Goal: Information Seeking & Learning: Learn about a topic

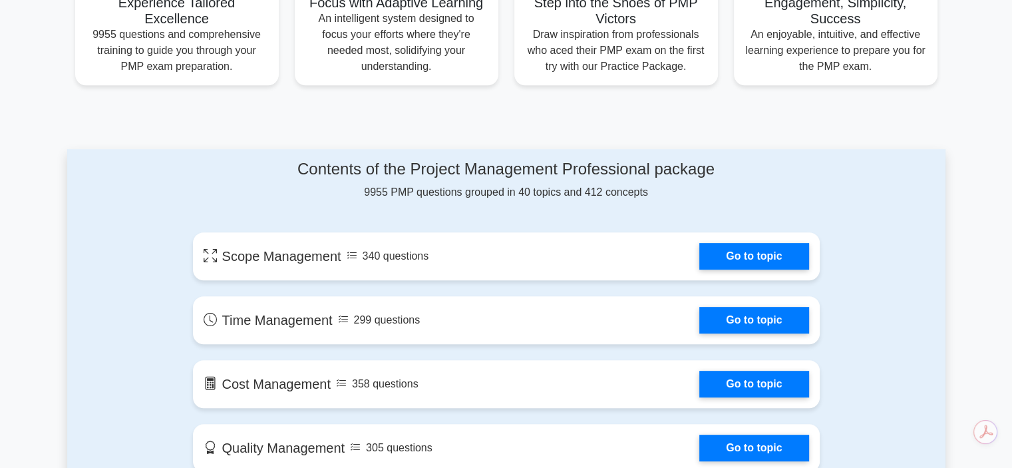
scroll to position [798, 0]
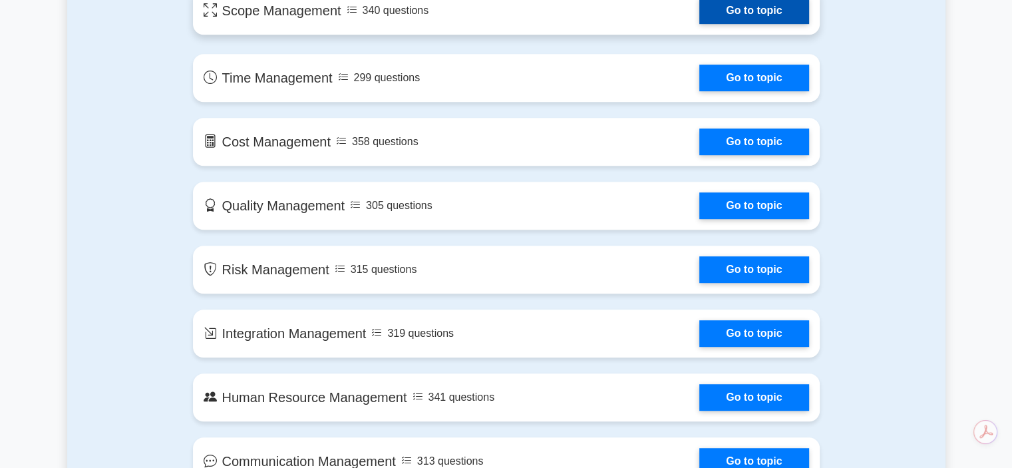
click at [766, 9] on link "Go to topic" at bounding box center [753, 10] width 109 height 27
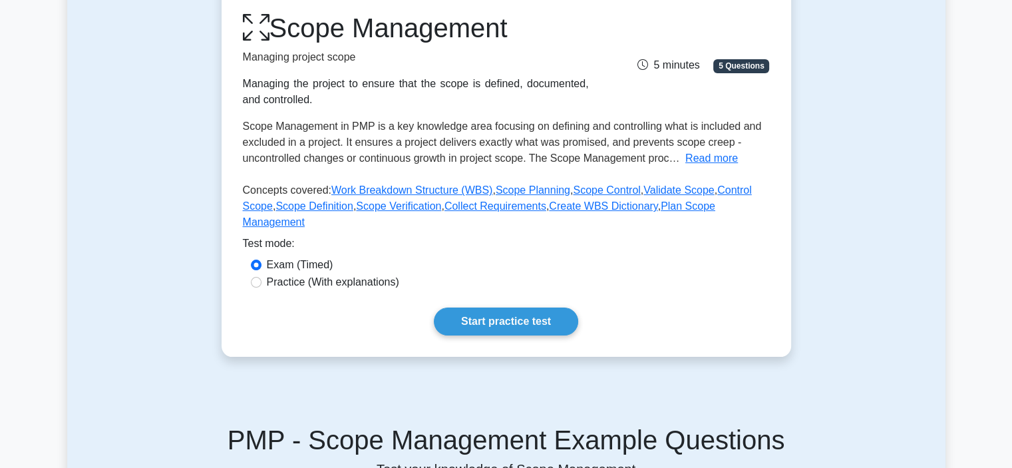
scroll to position [200, 0]
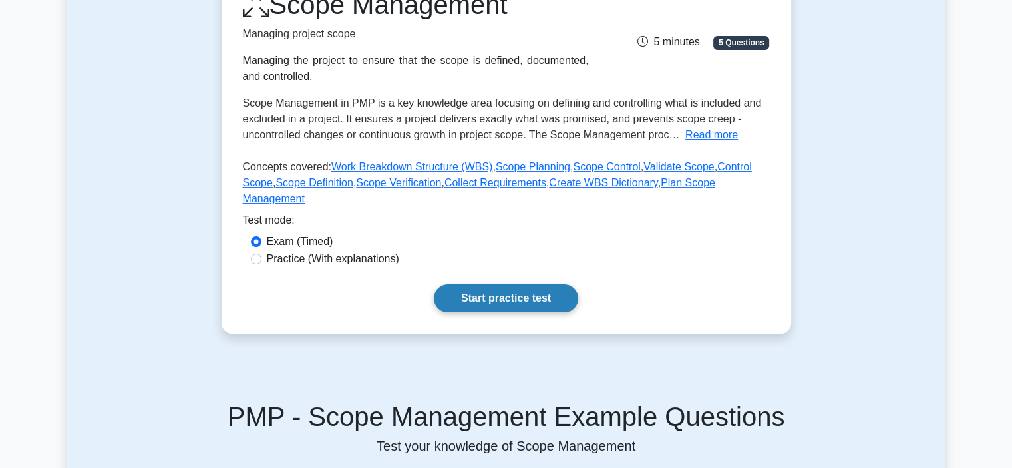
click at [548, 284] on link "Start practice test" at bounding box center [506, 298] width 144 height 28
